Goal: Information Seeking & Learning: Understand process/instructions

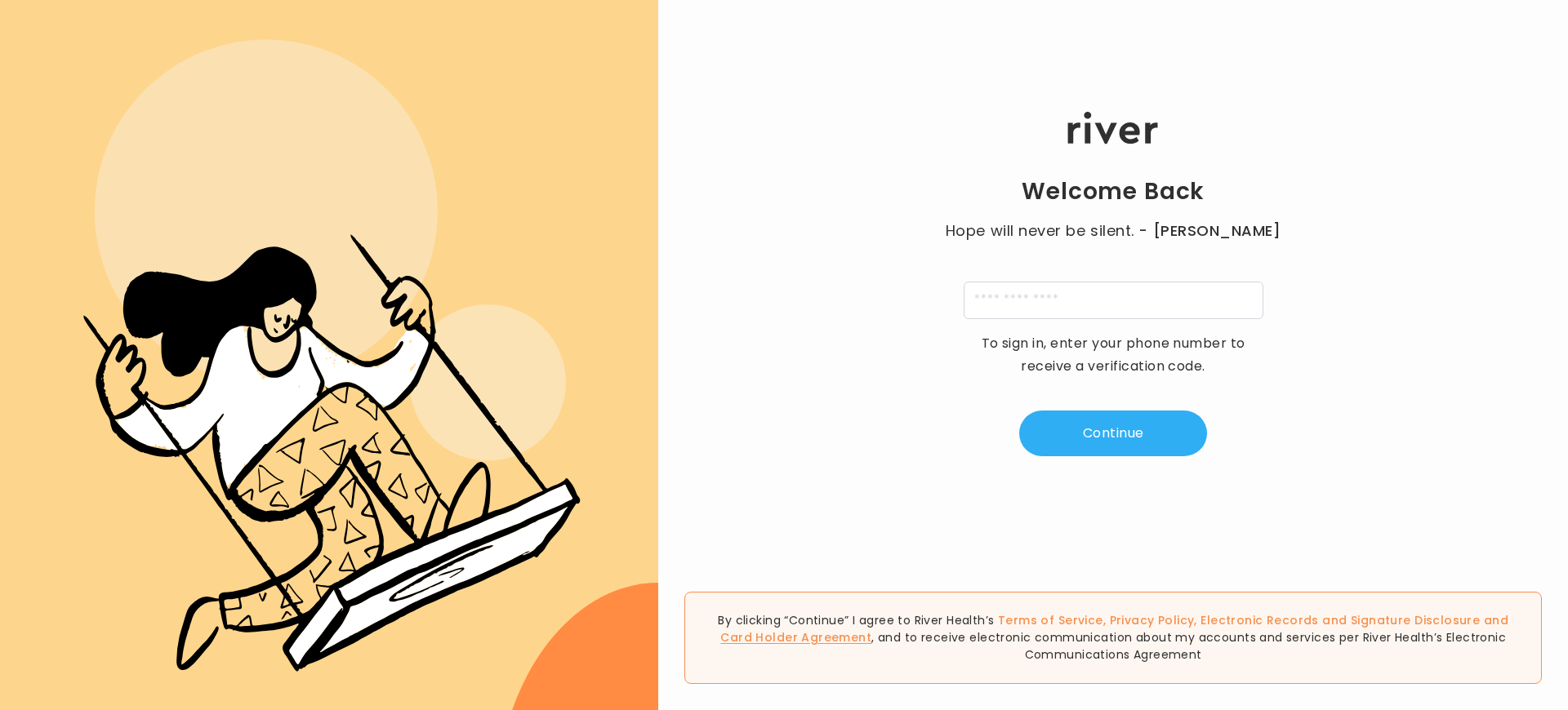
click at [871, 638] on link "Card Holder Agreement" at bounding box center [795, 638] width 151 height 17
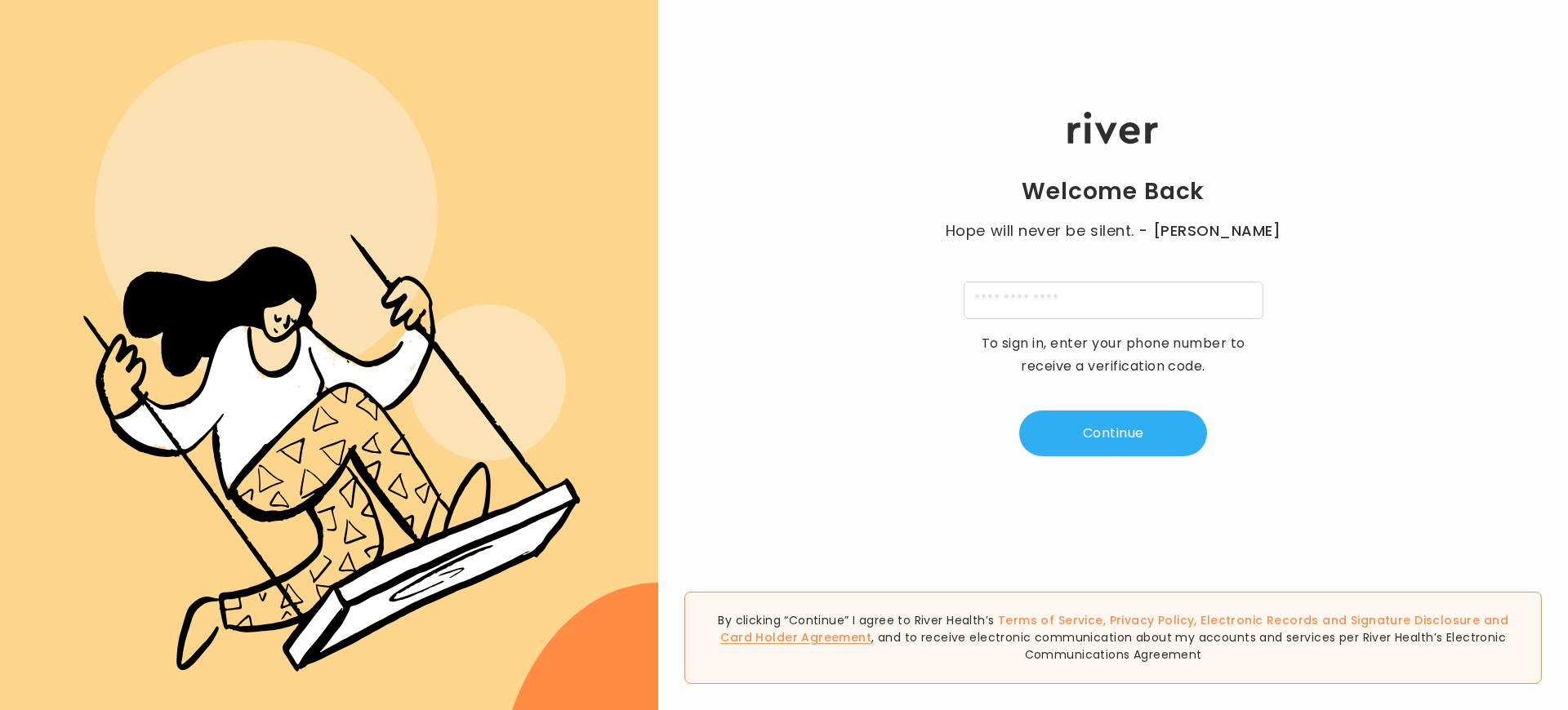
click at [871, 638] on link "Card Holder Agreement" at bounding box center [795, 638] width 151 height 17
